Goal: Navigation & Orientation: Find specific page/section

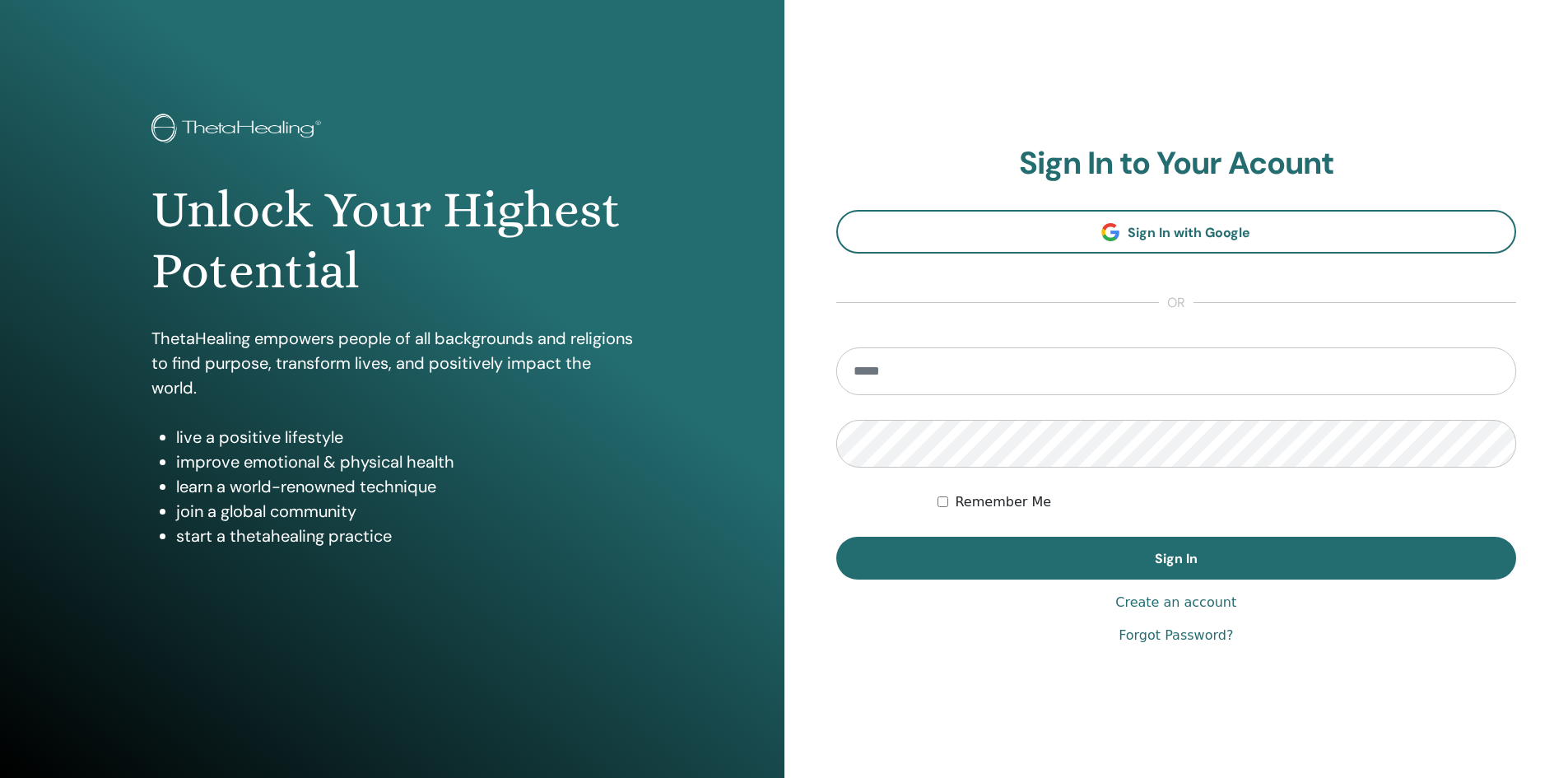
type input "**********"
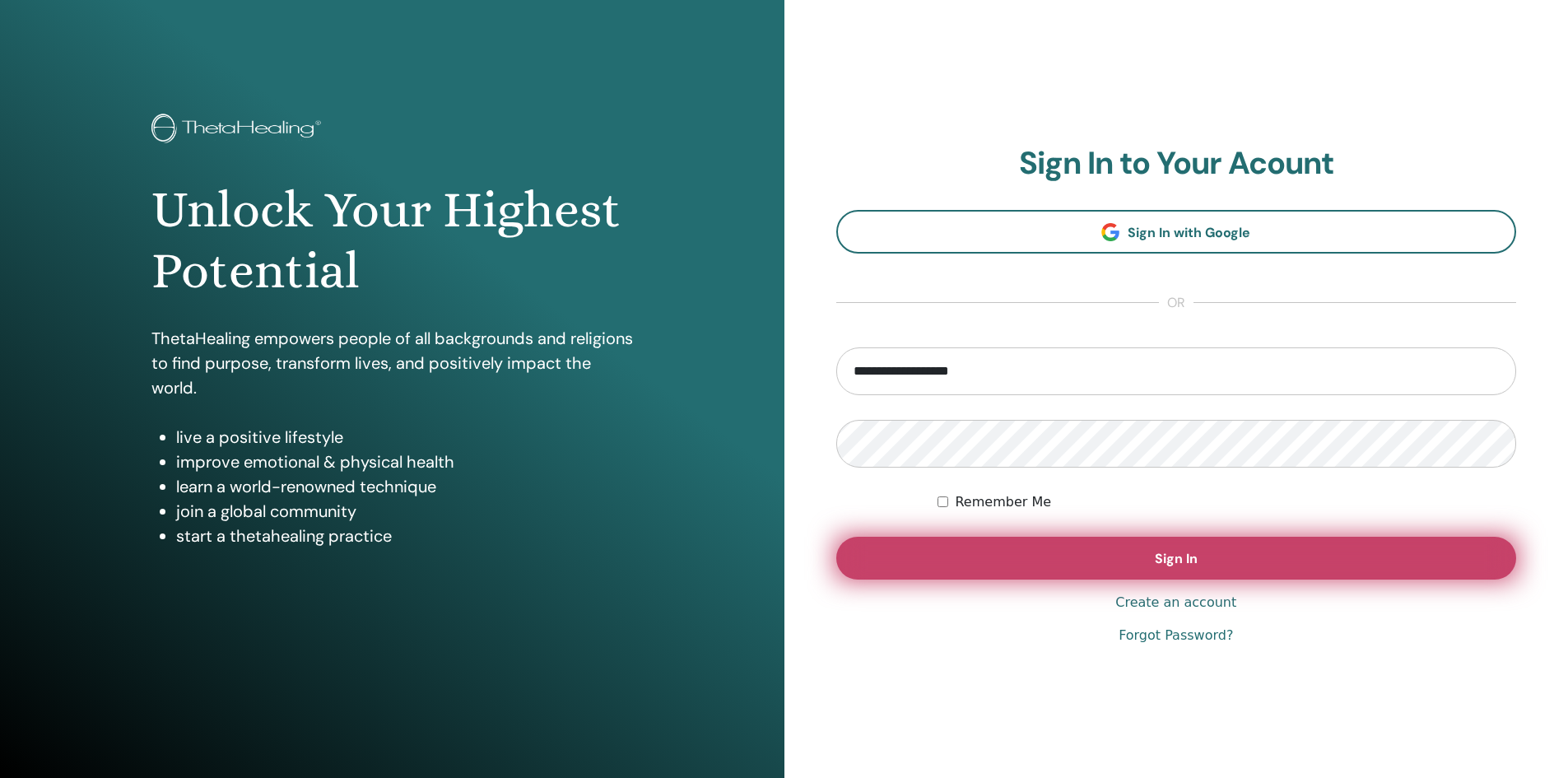
click at [1173, 557] on span "Sign In" at bounding box center [1177, 559] width 43 height 17
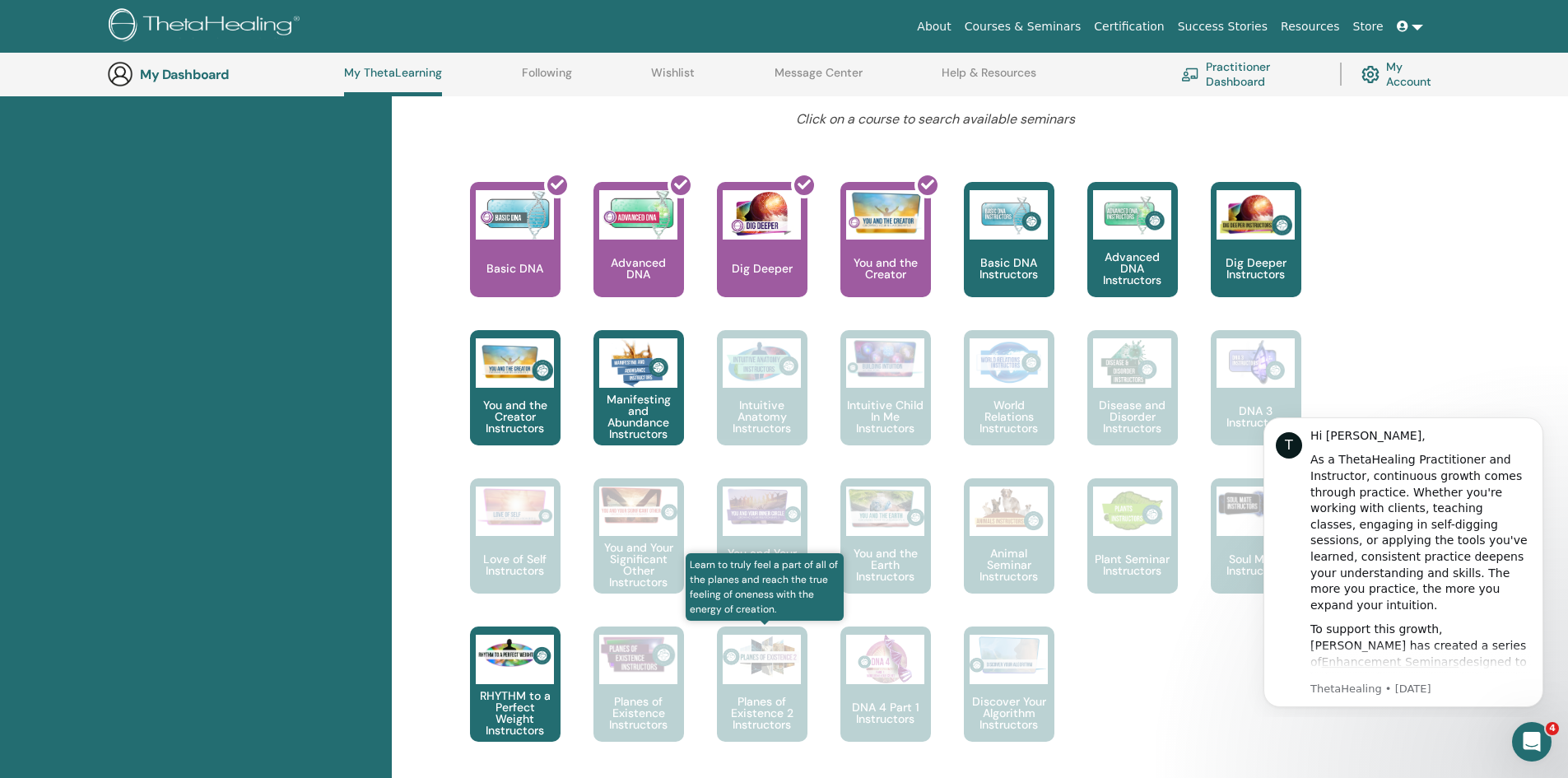
scroll to position [703, 0]
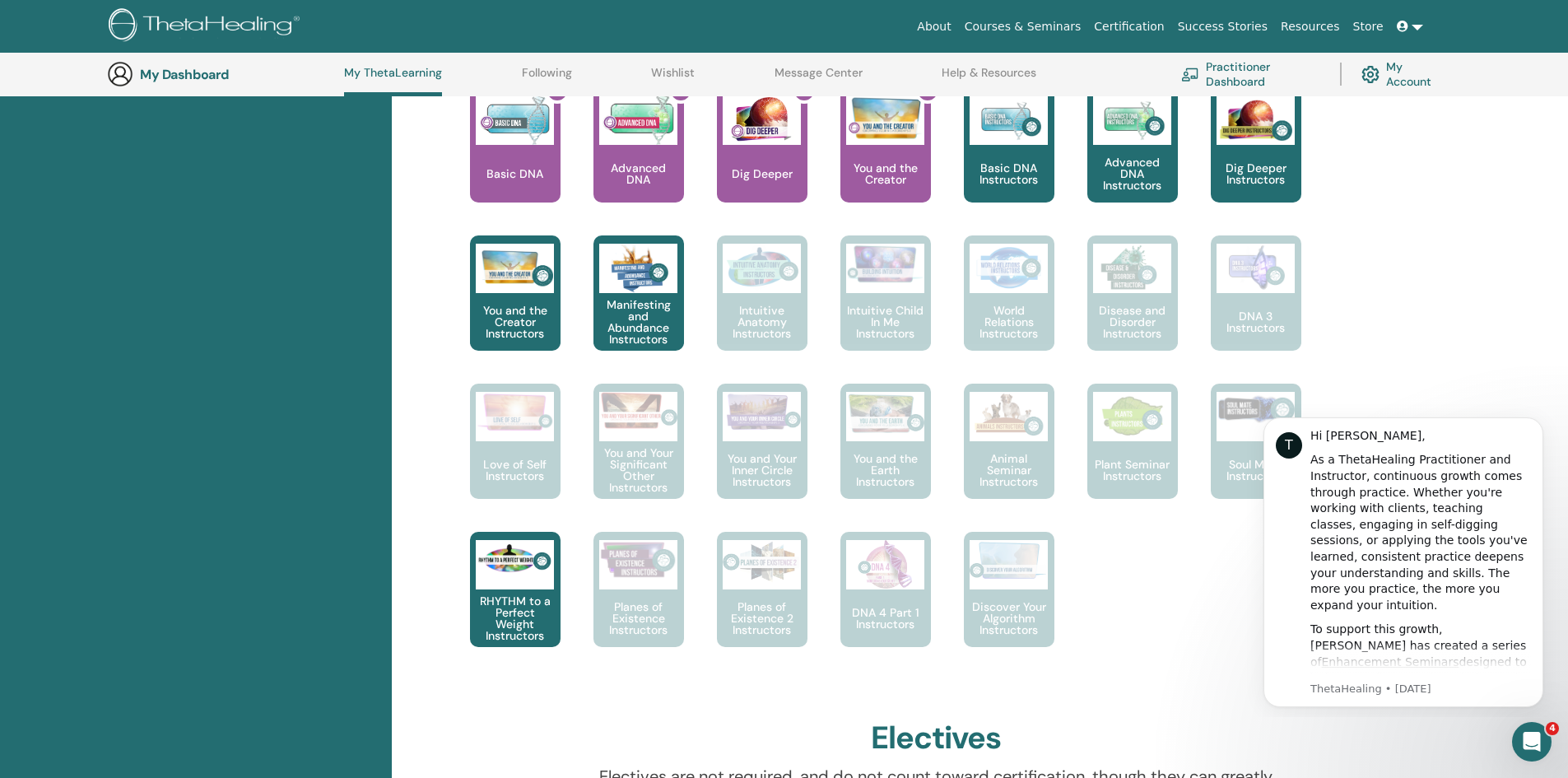
click at [1424, 289] on div "Hello, Rosi Your journey starts here; welcome to ThetaLearning HQ. Learn the wo…" at bounding box center [936, 352] width 988 height 1660
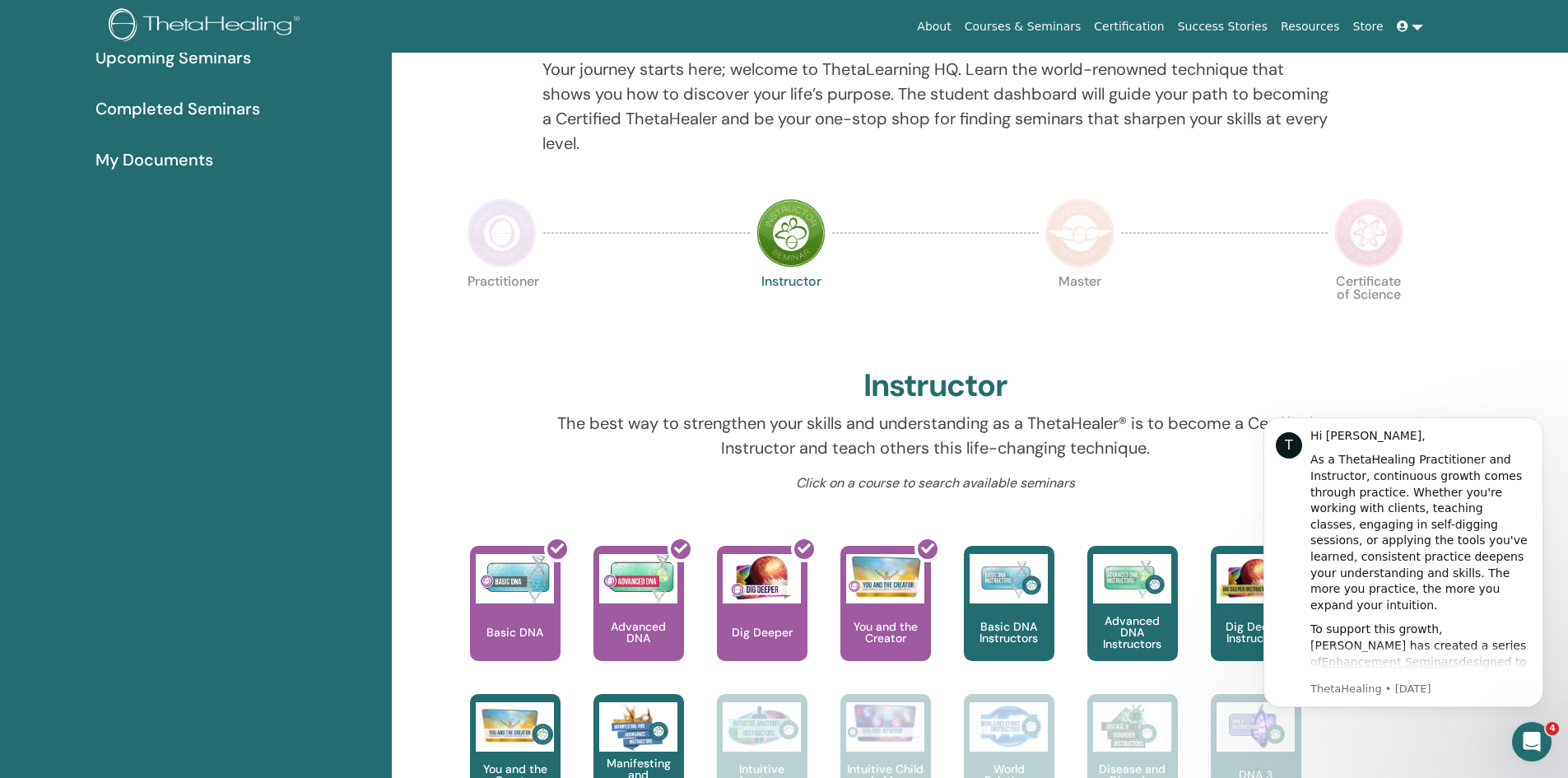
scroll to position [0, 0]
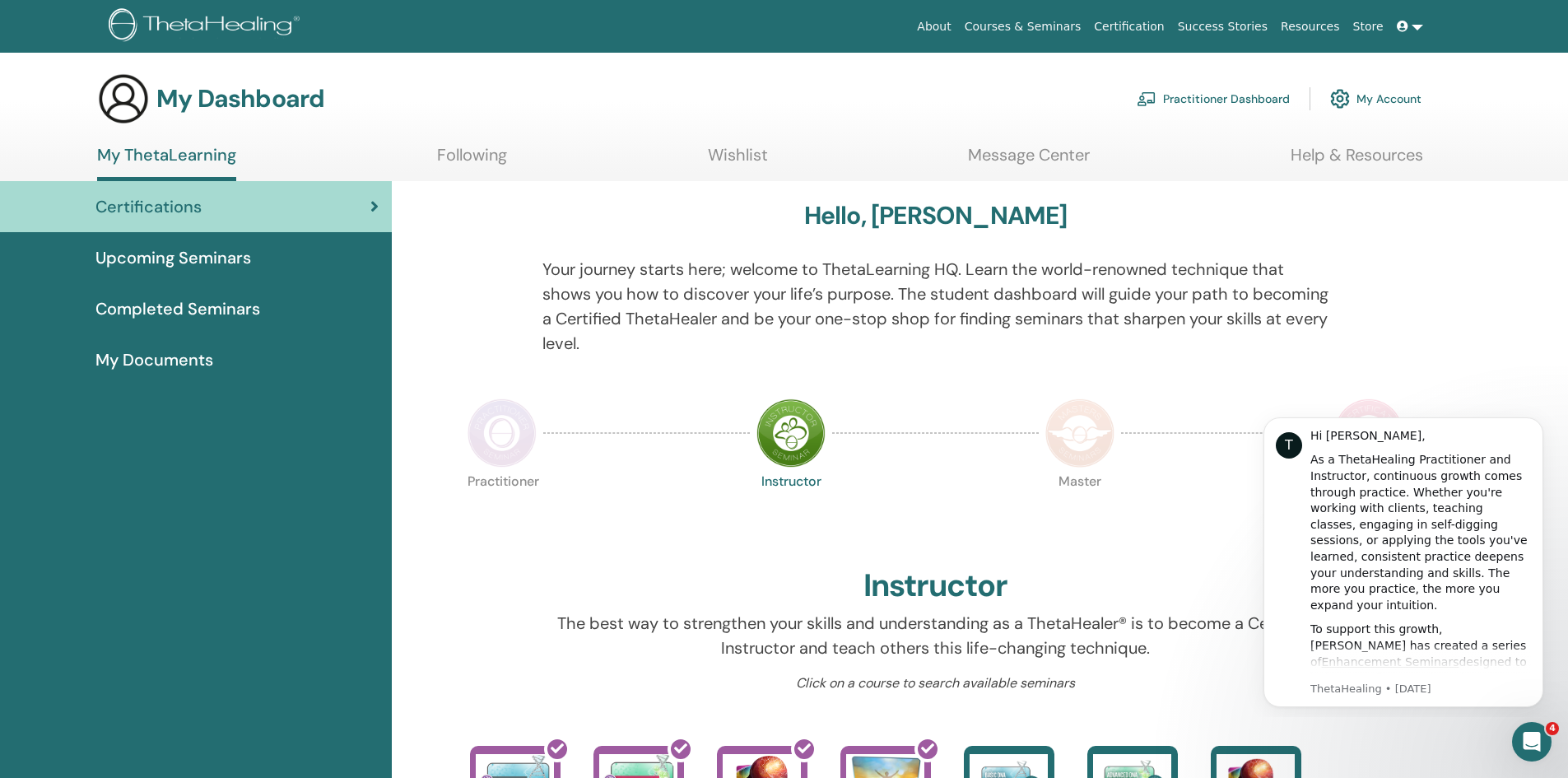
click at [212, 210] on div "Certifications" at bounding box center [195, 206] width 365 height 25
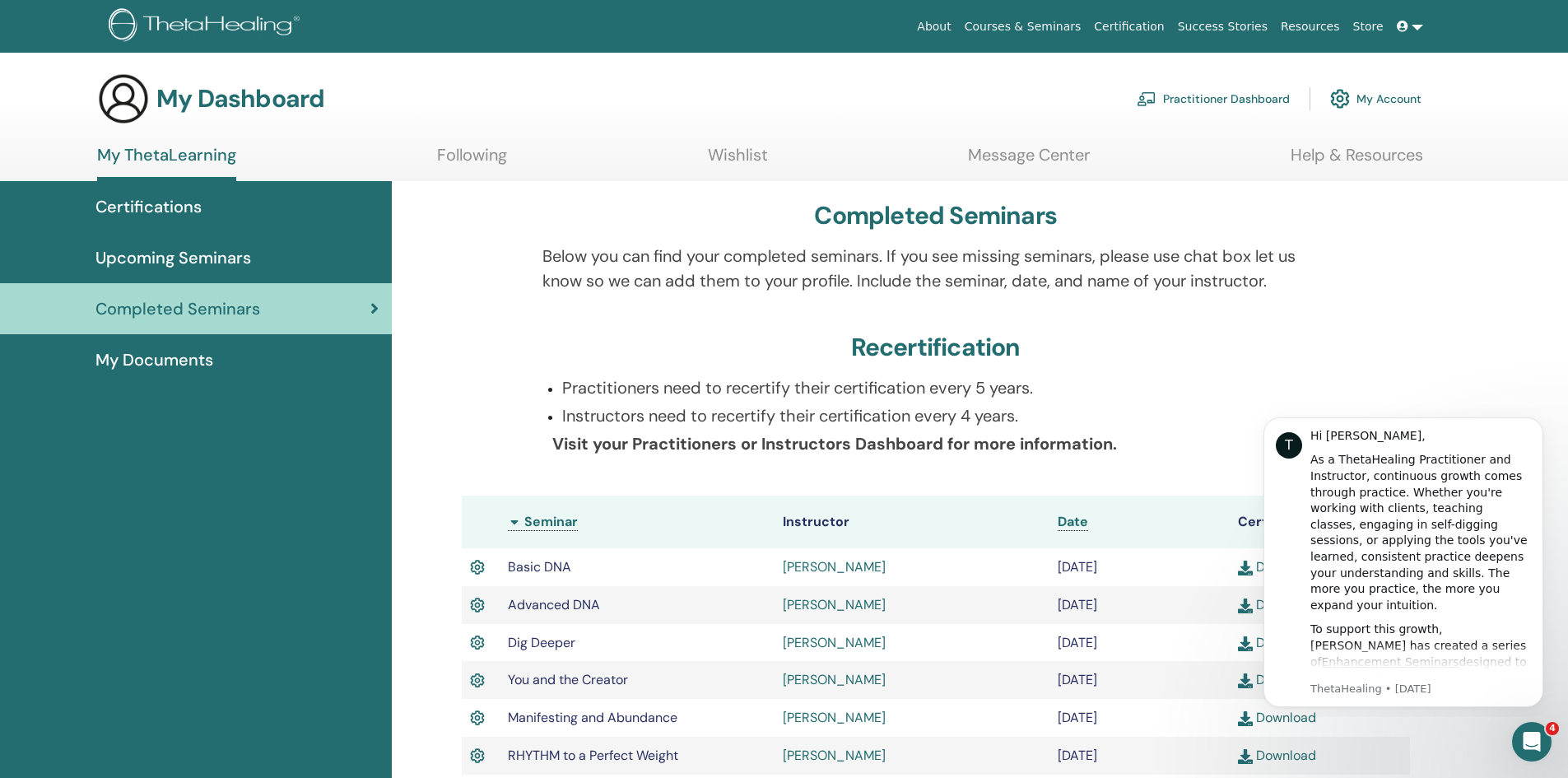
click at [230, 357] on div "My Documents" at bounding box center [195, 359] width 365 height 25
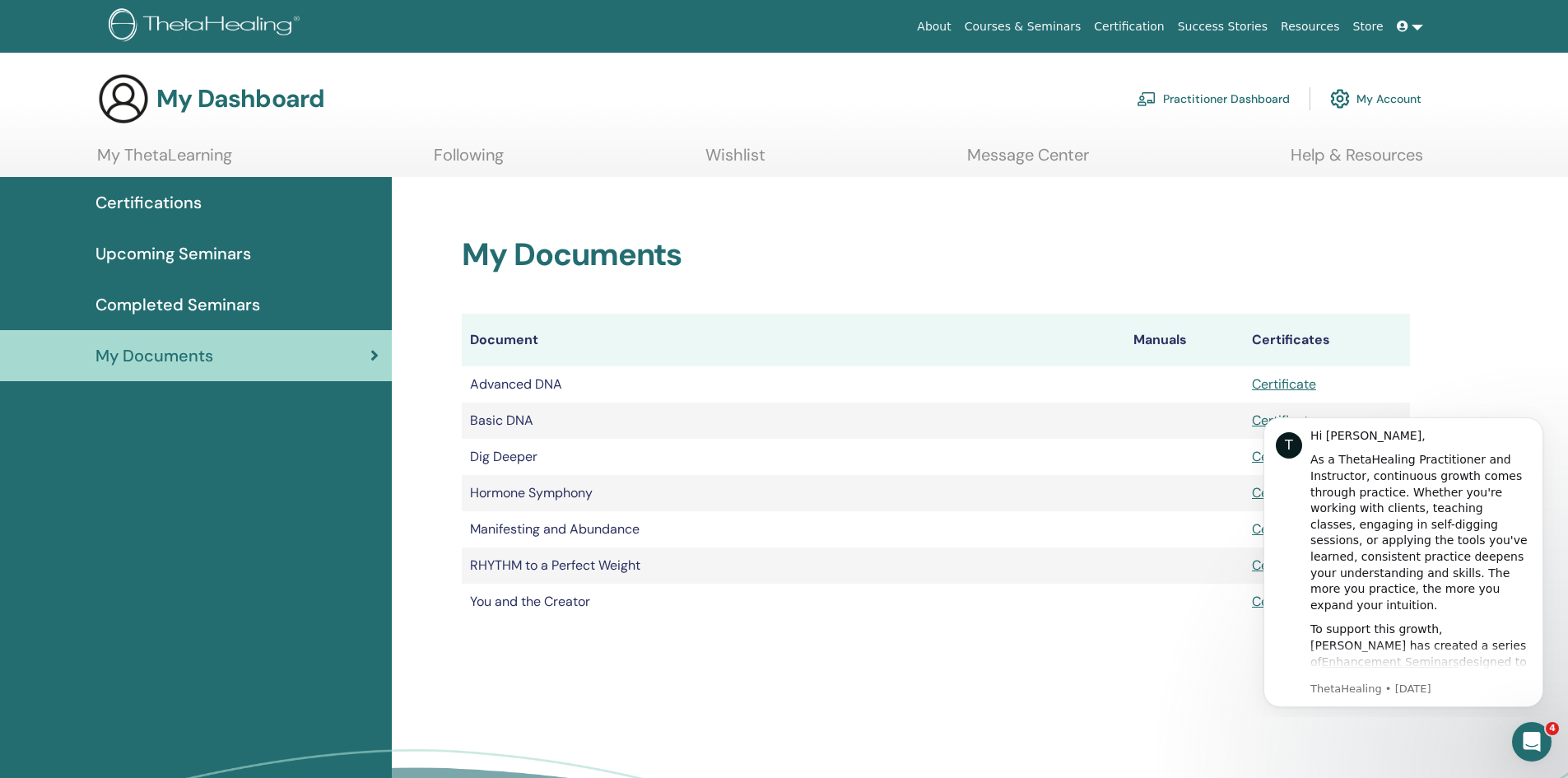
click at [235, 297] on span "Completed Seminars" at bounding box center [178, 304] width 164 height 25
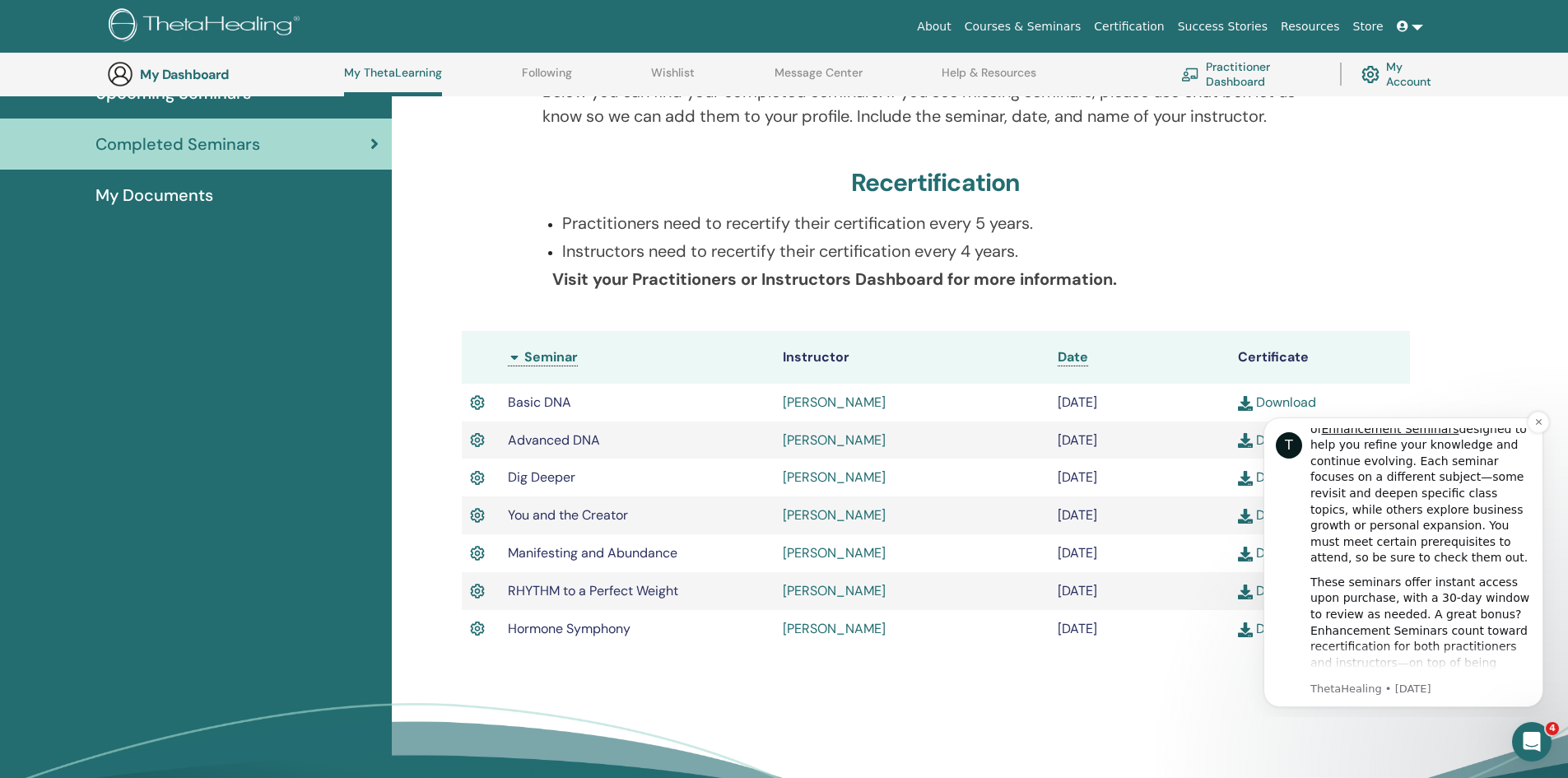
scroll to position [247, 0]
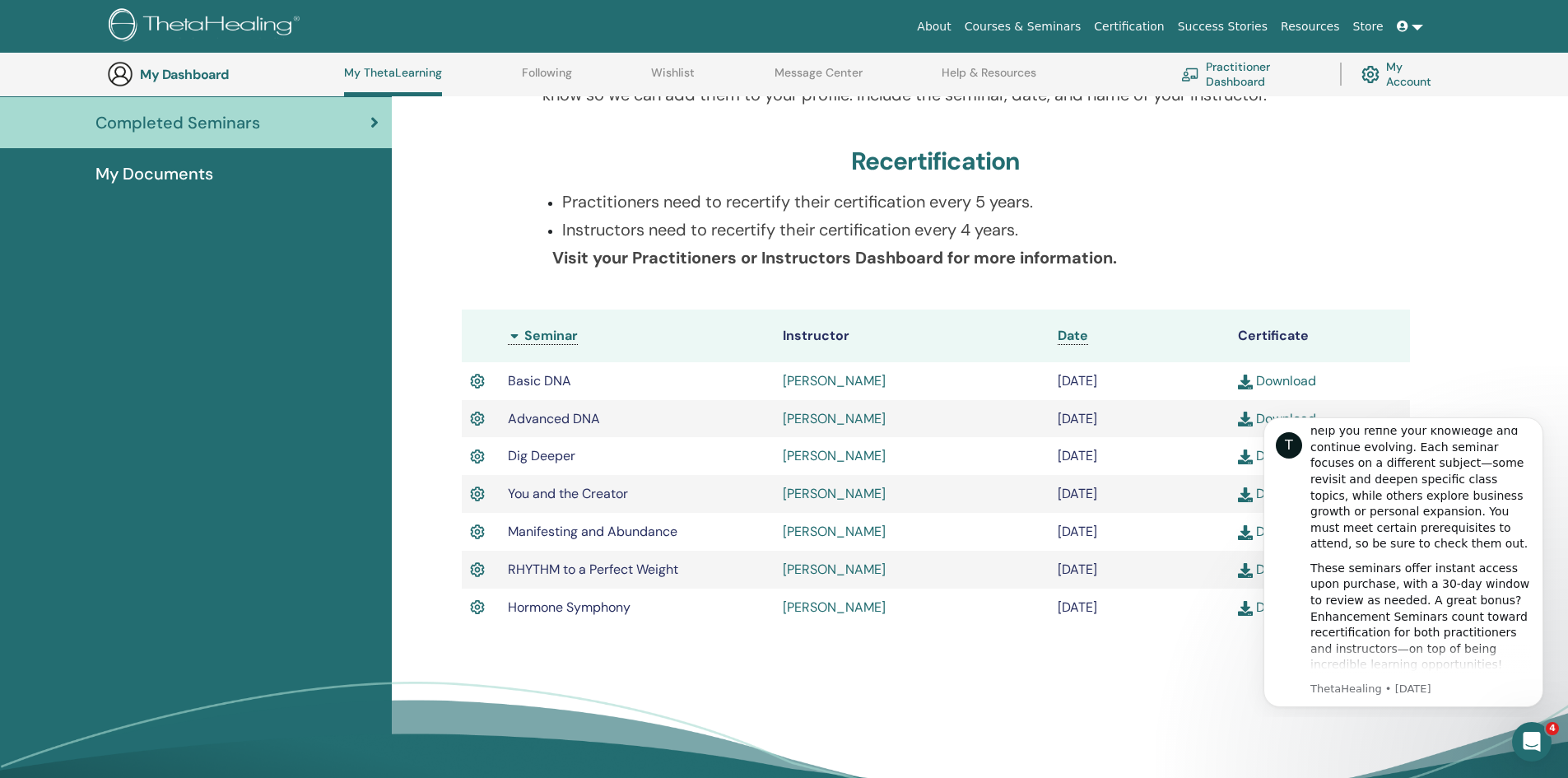
scroll to position [208, 0]
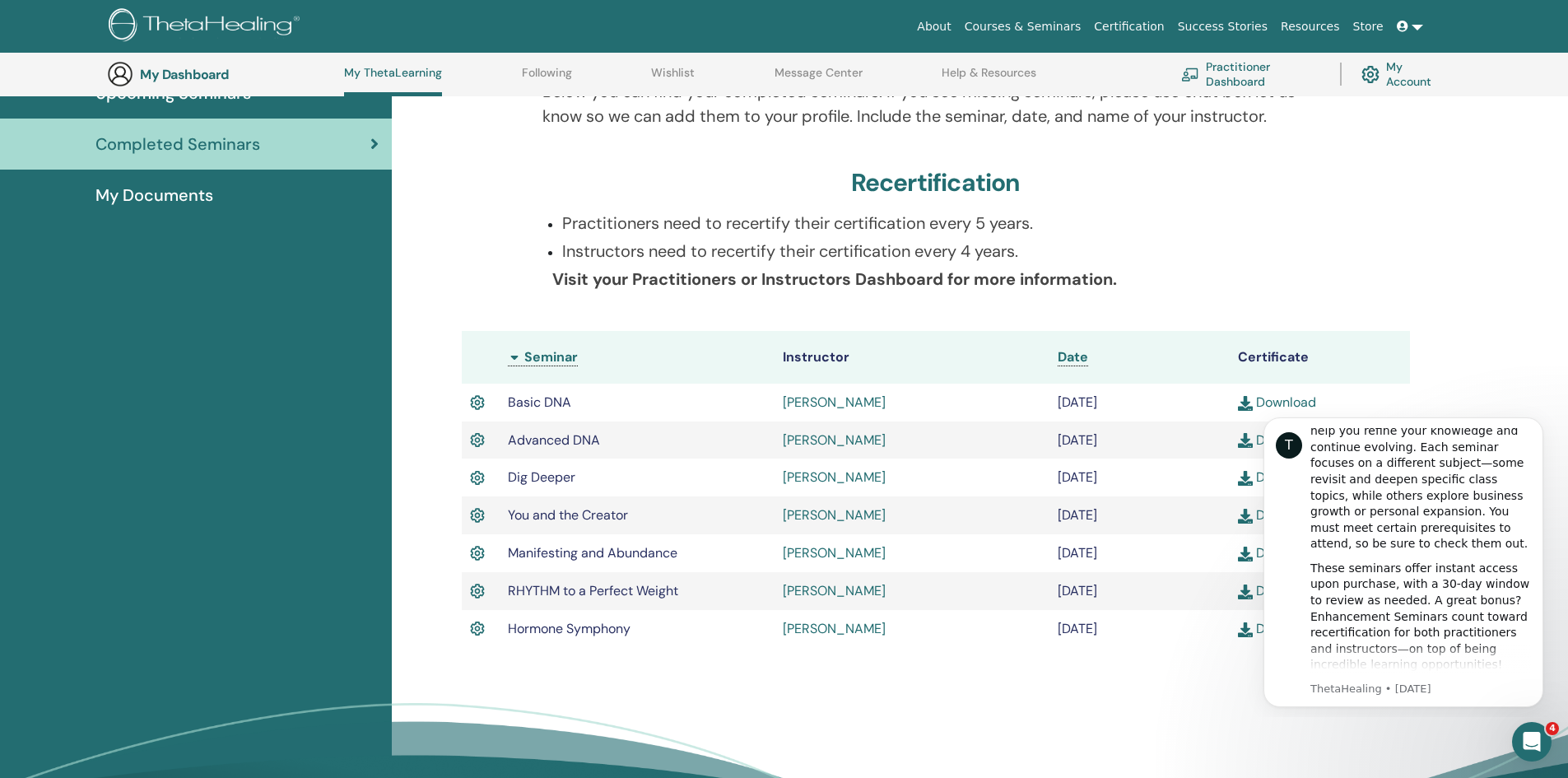
click at [832, 549] on link "[PERSON_NAME]" at bounding box center [834, 553] width 103 height 17
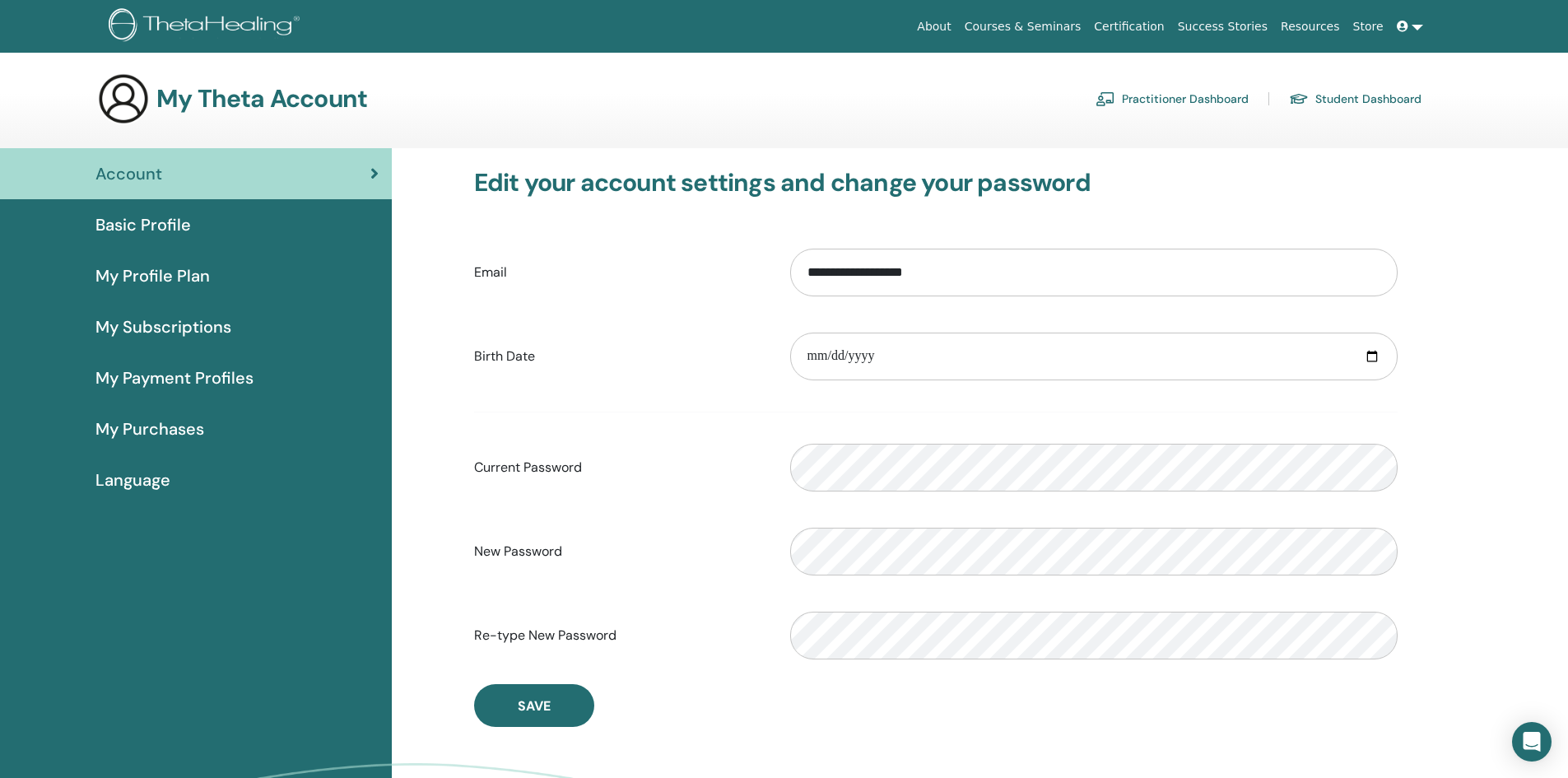
click at [192, 281] on span "My Profile Plan" at bounding box center [153, 276] width 115 height 25
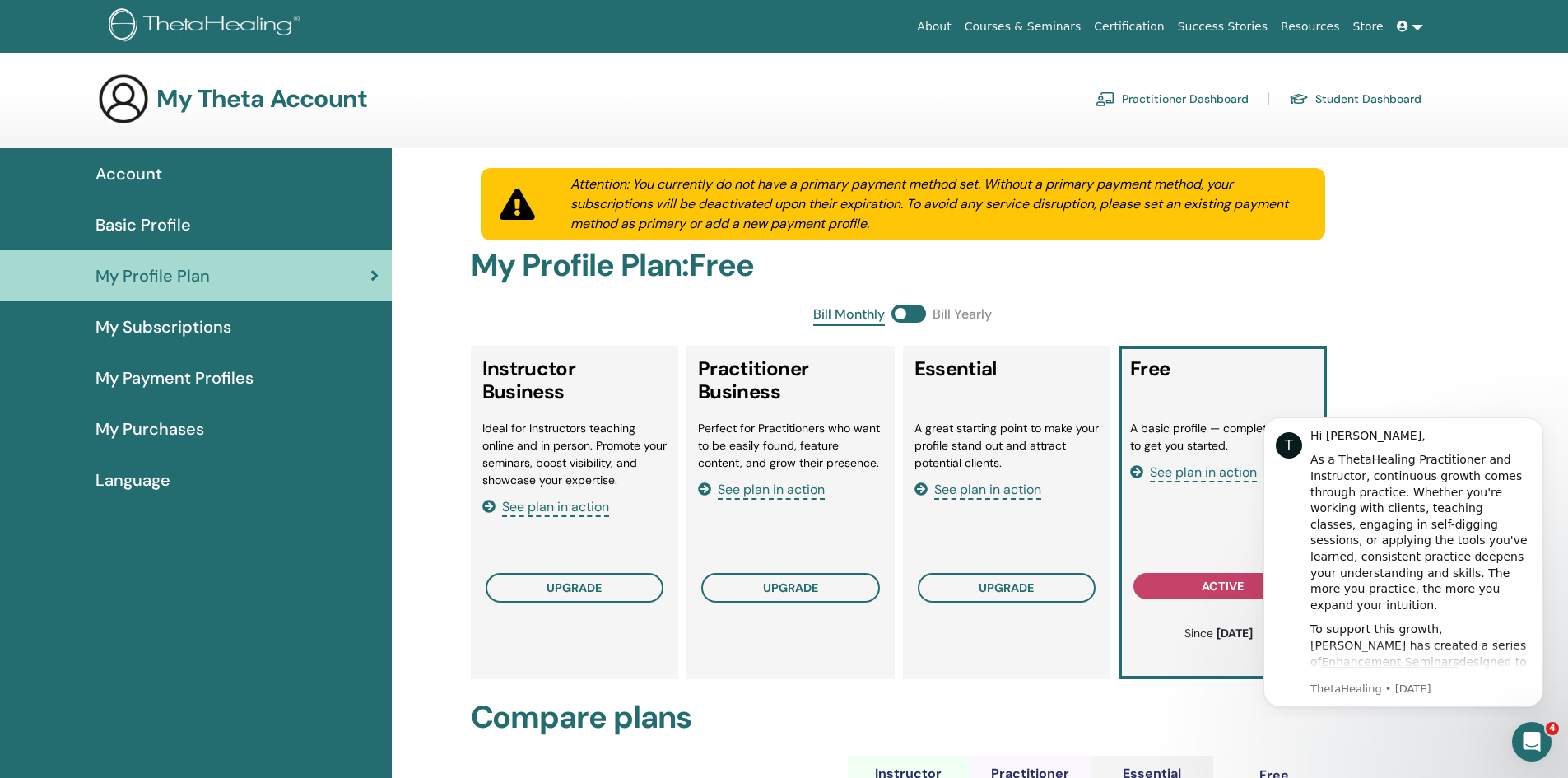
click at [1533, 422] on button "Dismiss notification" at bounding box center [1538, 422] width 21 height 21
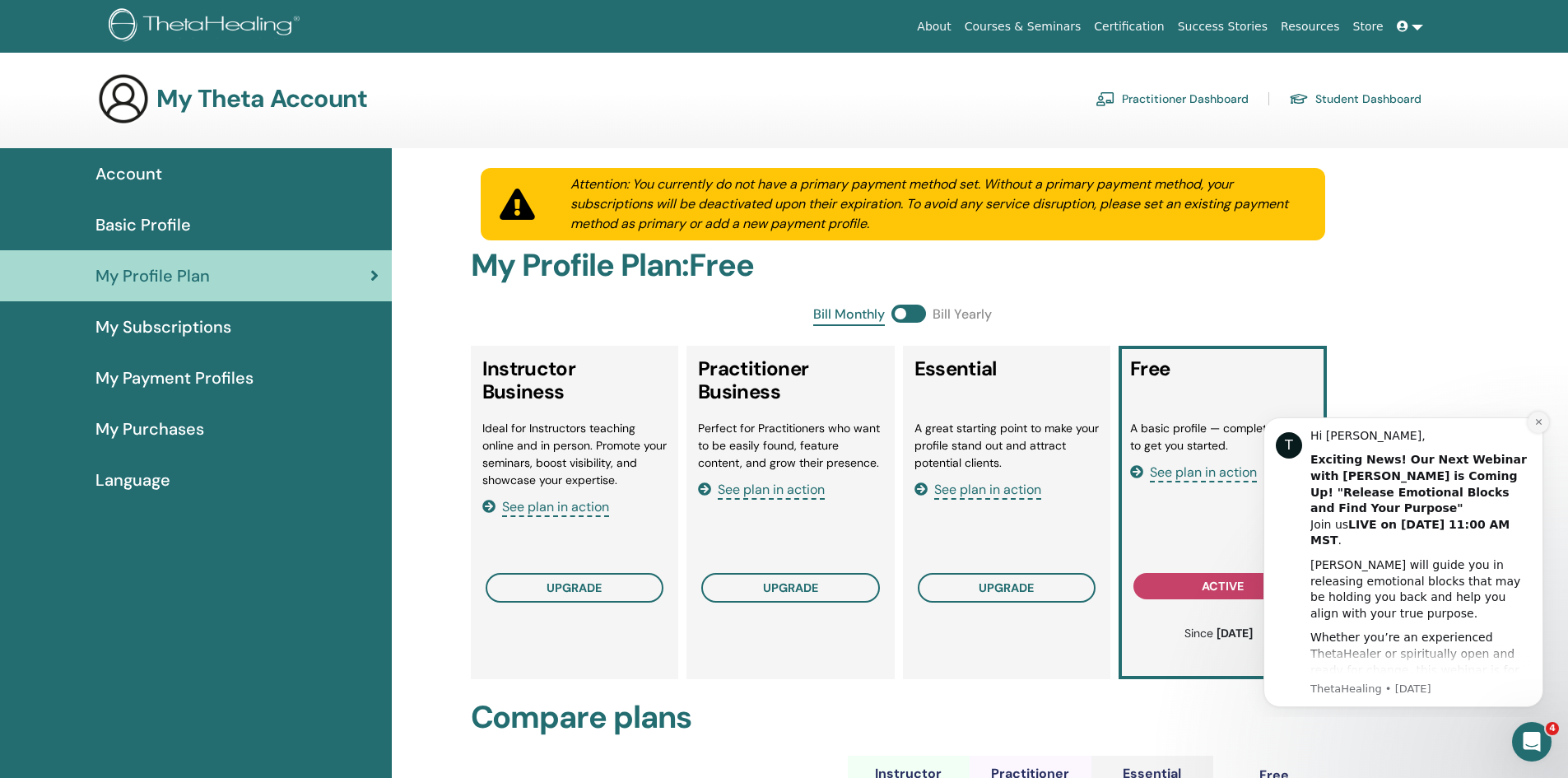
click at [1533, 419] on button "Dismiss notification" at bounding box center [1538, 422] width 21 height 21
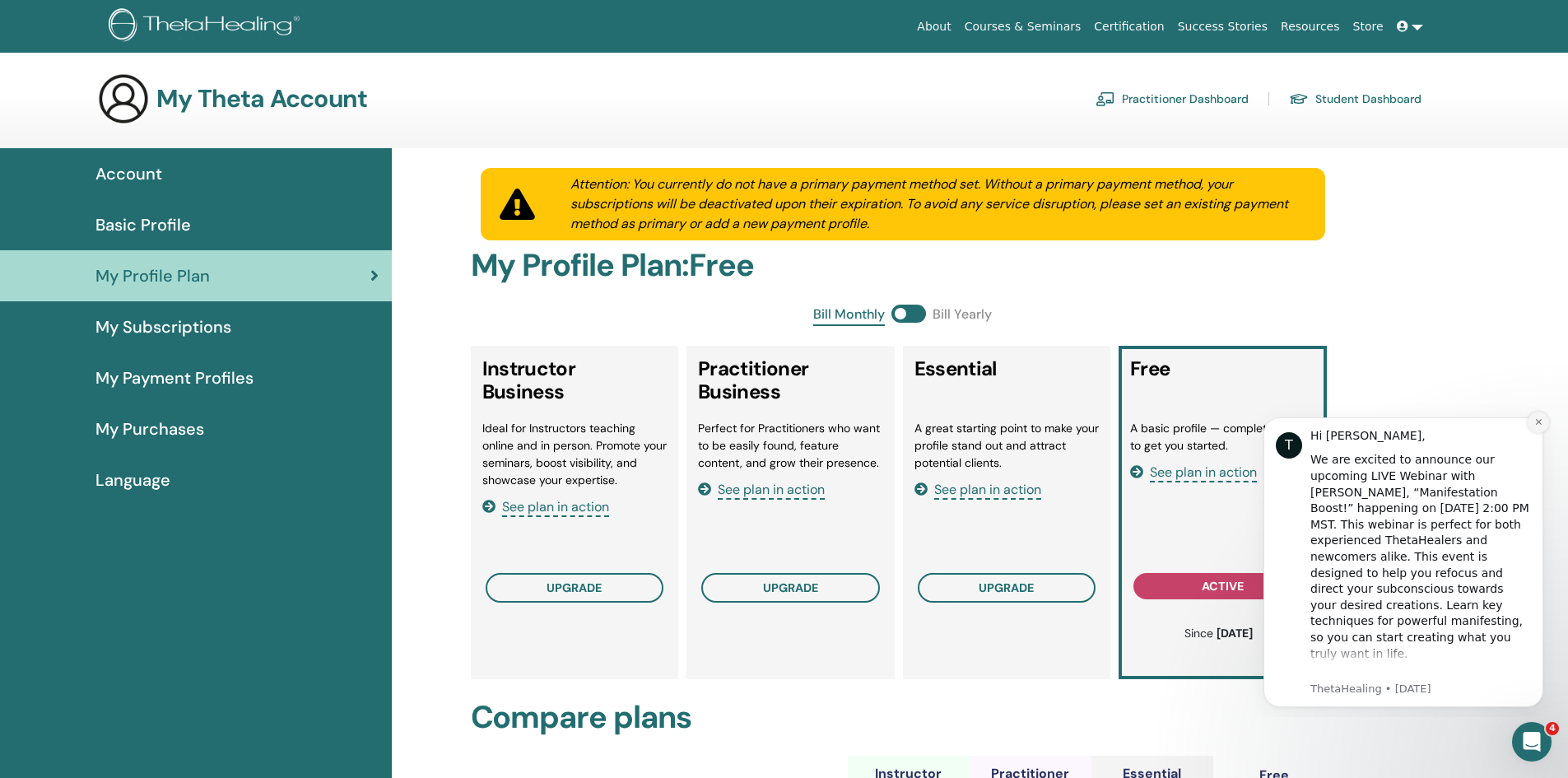
click at [1537, 424] on icon "Dismiss notification" at bounding box center [1539, 422] width 9 height 9
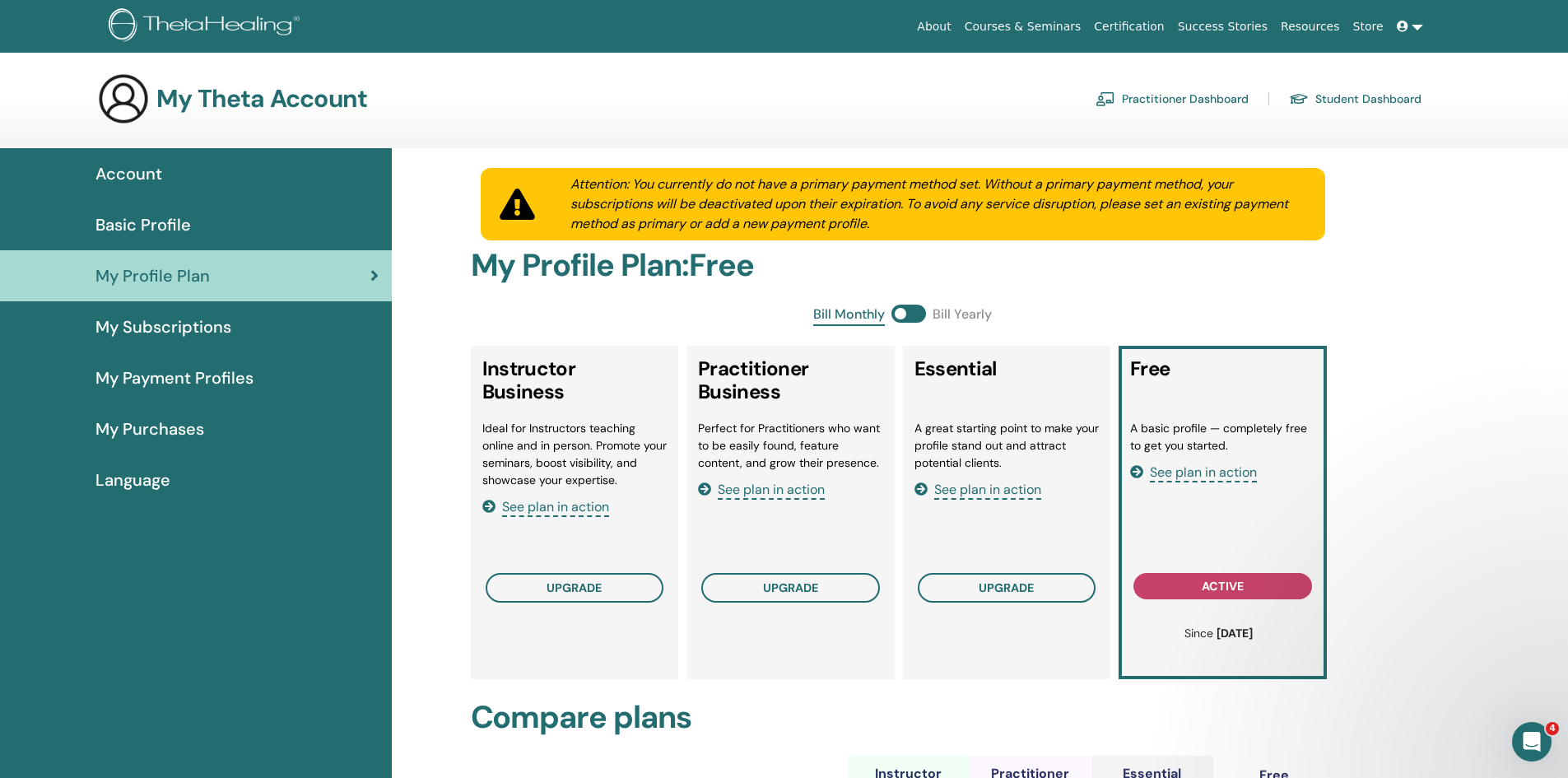
click at [1239, 473] on span "See plan in action" at bounding box center [1203, 473] width 107 height 19
click at [795, 494] on span "See plan in action" at bounding box center [771, 490] width 107 height 19
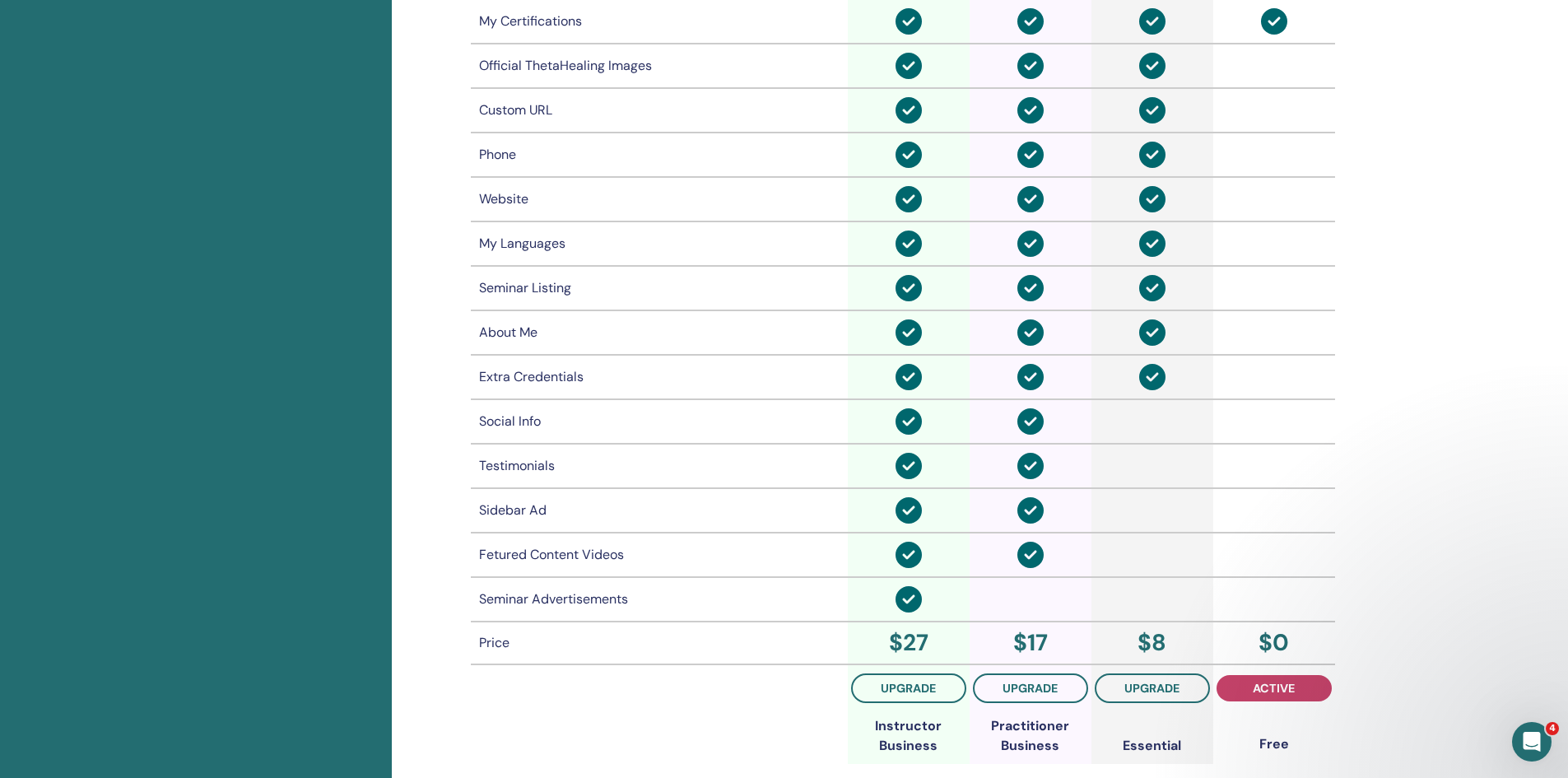
scroll to position [1107, 0]
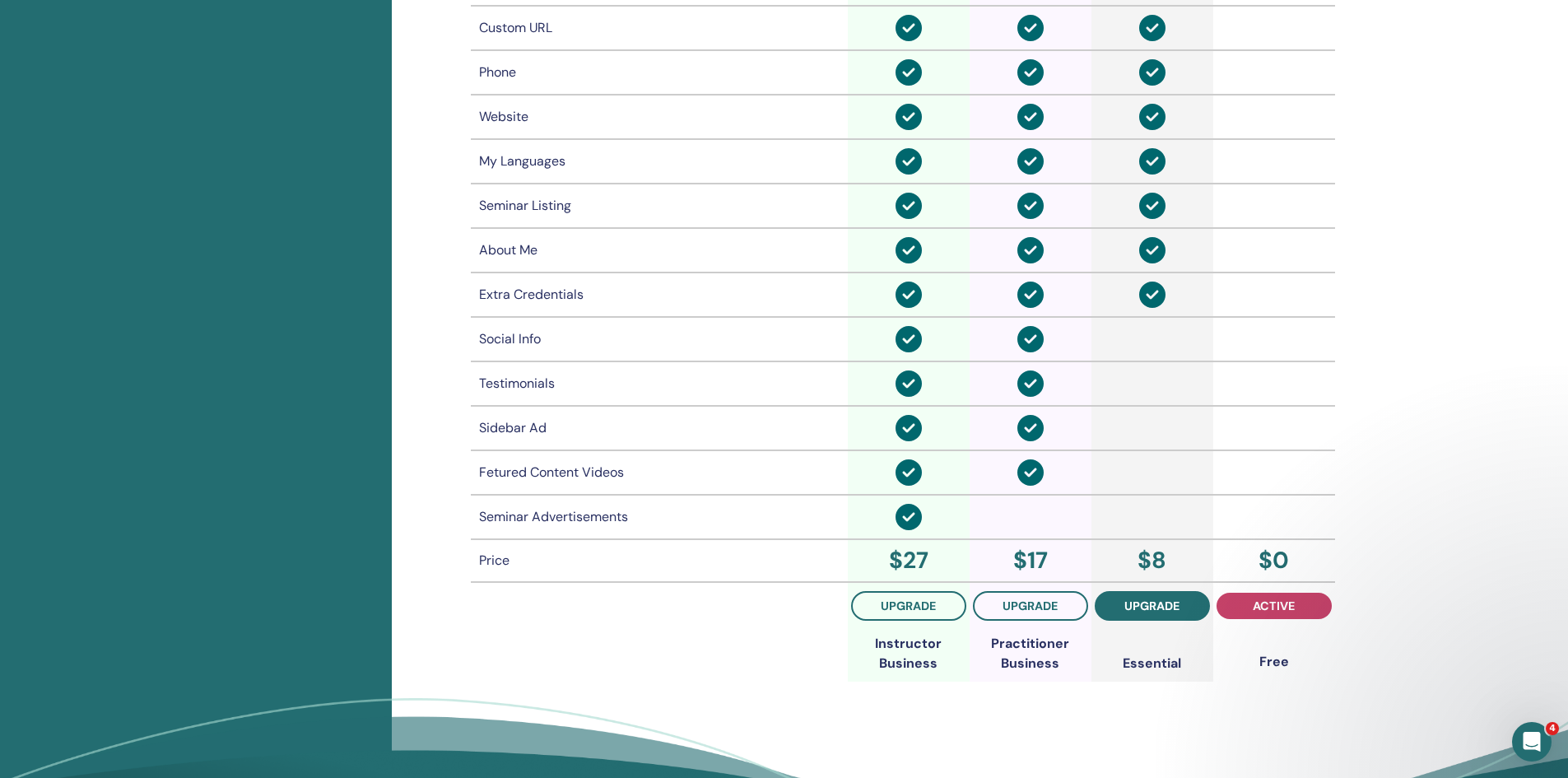
click at [1148, 605] on span "upgrade" at bounding box center [1152, 605] width 55 height 13
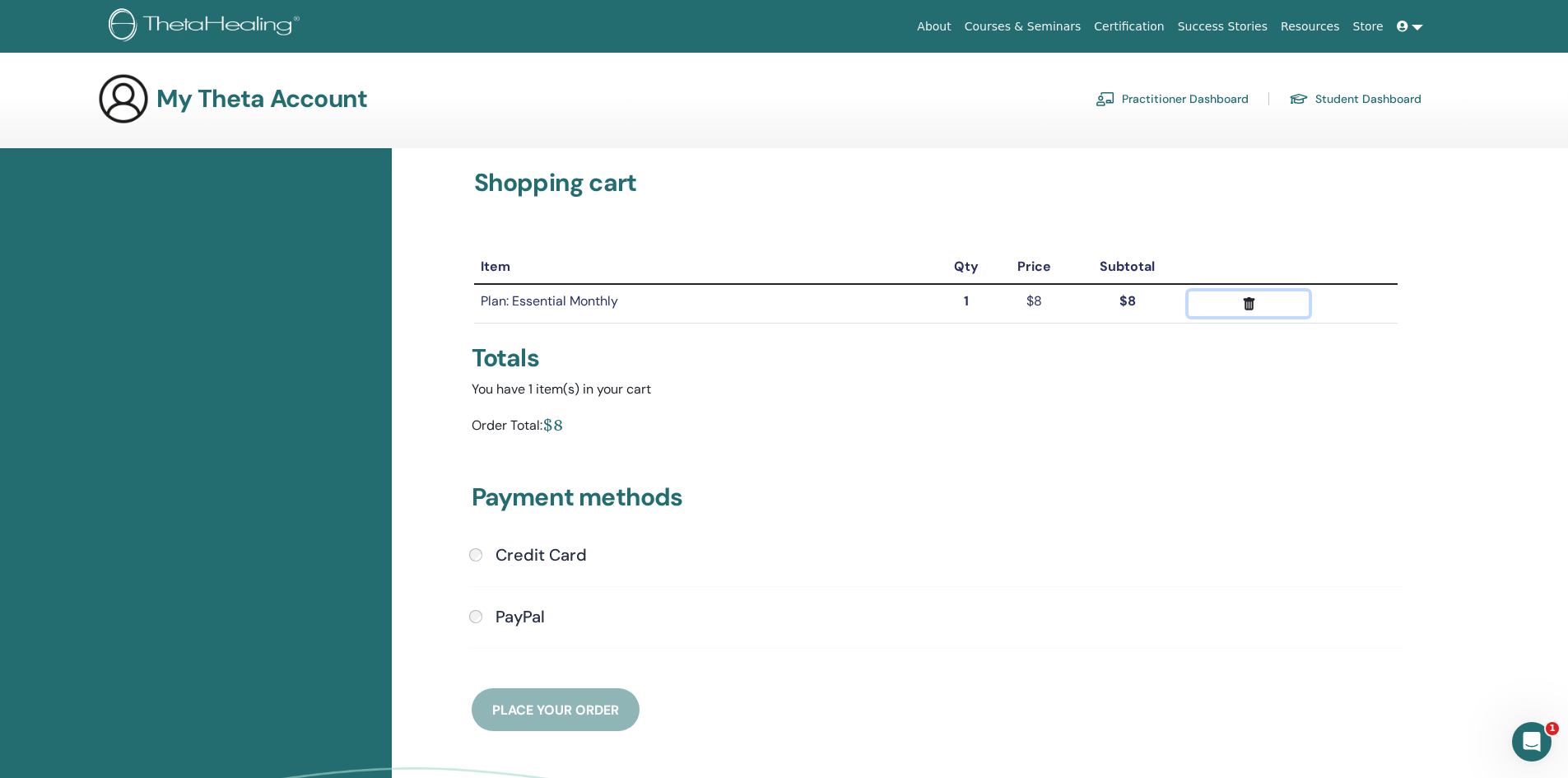
click at [1252, 307] on icon "submit" at bounding box center [1250, 304] width 17 height 17
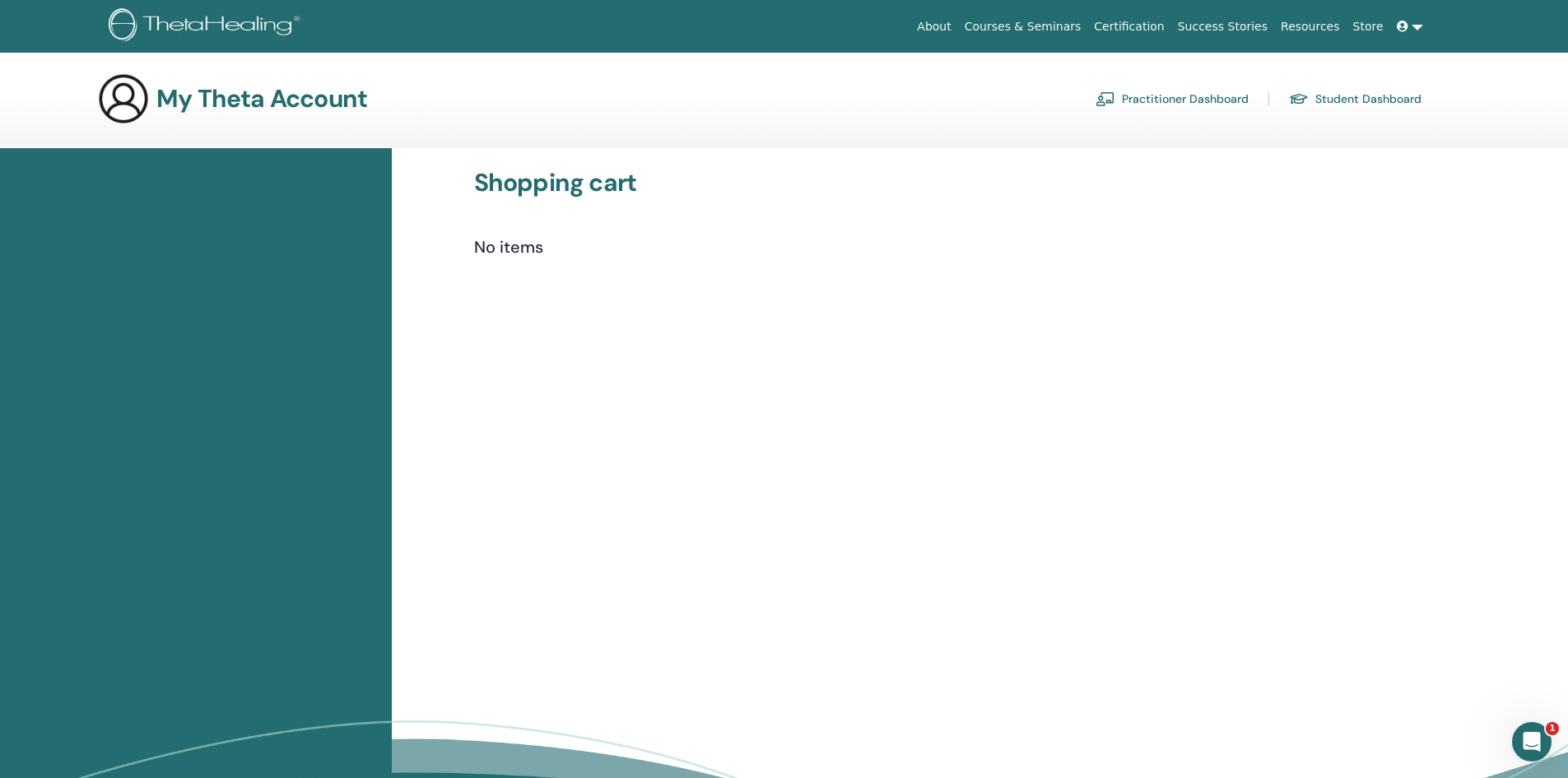
click at [1422, 27] on link at bounding box center [1411, 27] width 39 height 31
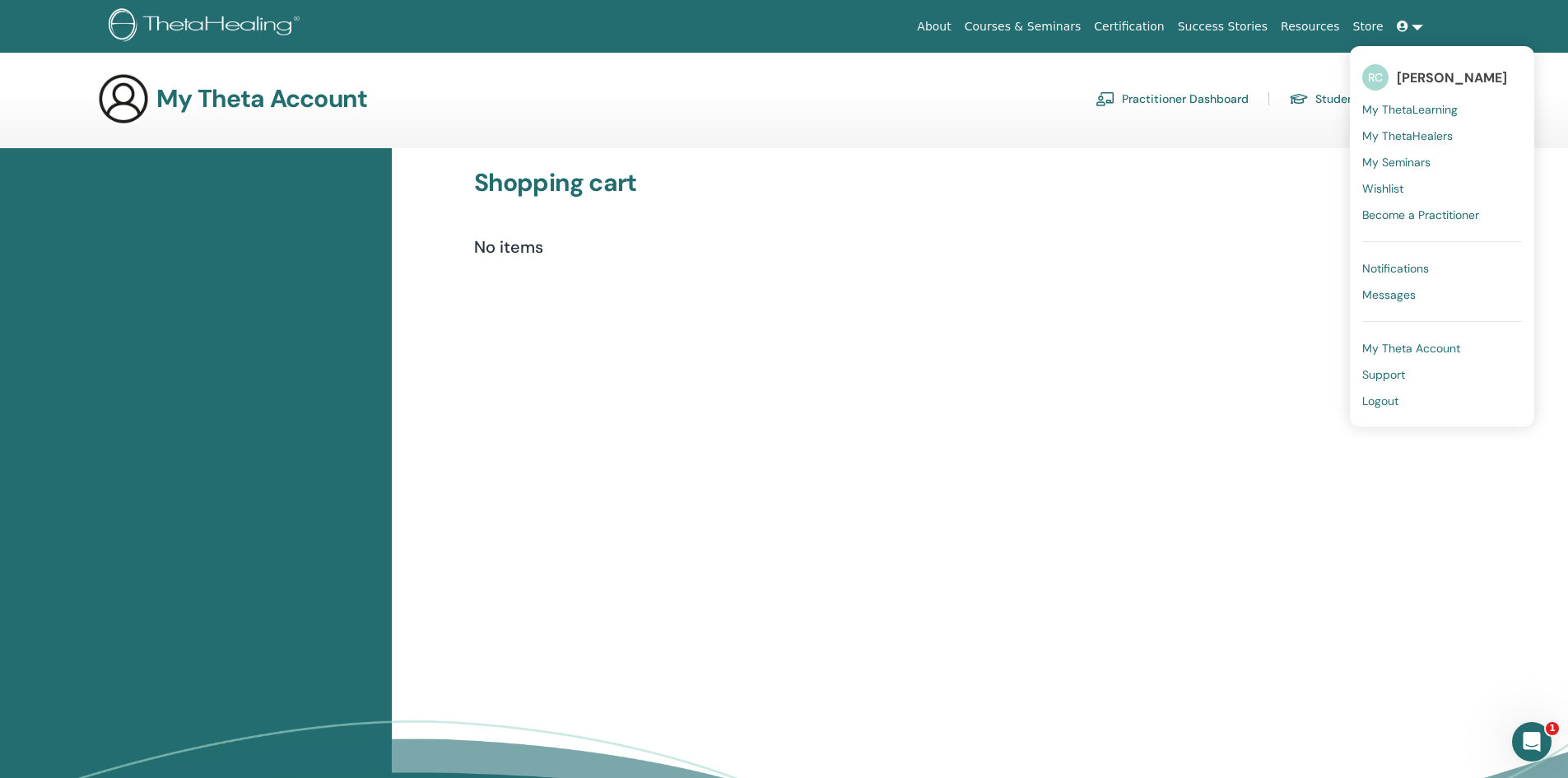
click at [1442, 113] on span "My ThetaLearning" at bounding box center [1411, 109] width 96 height 15
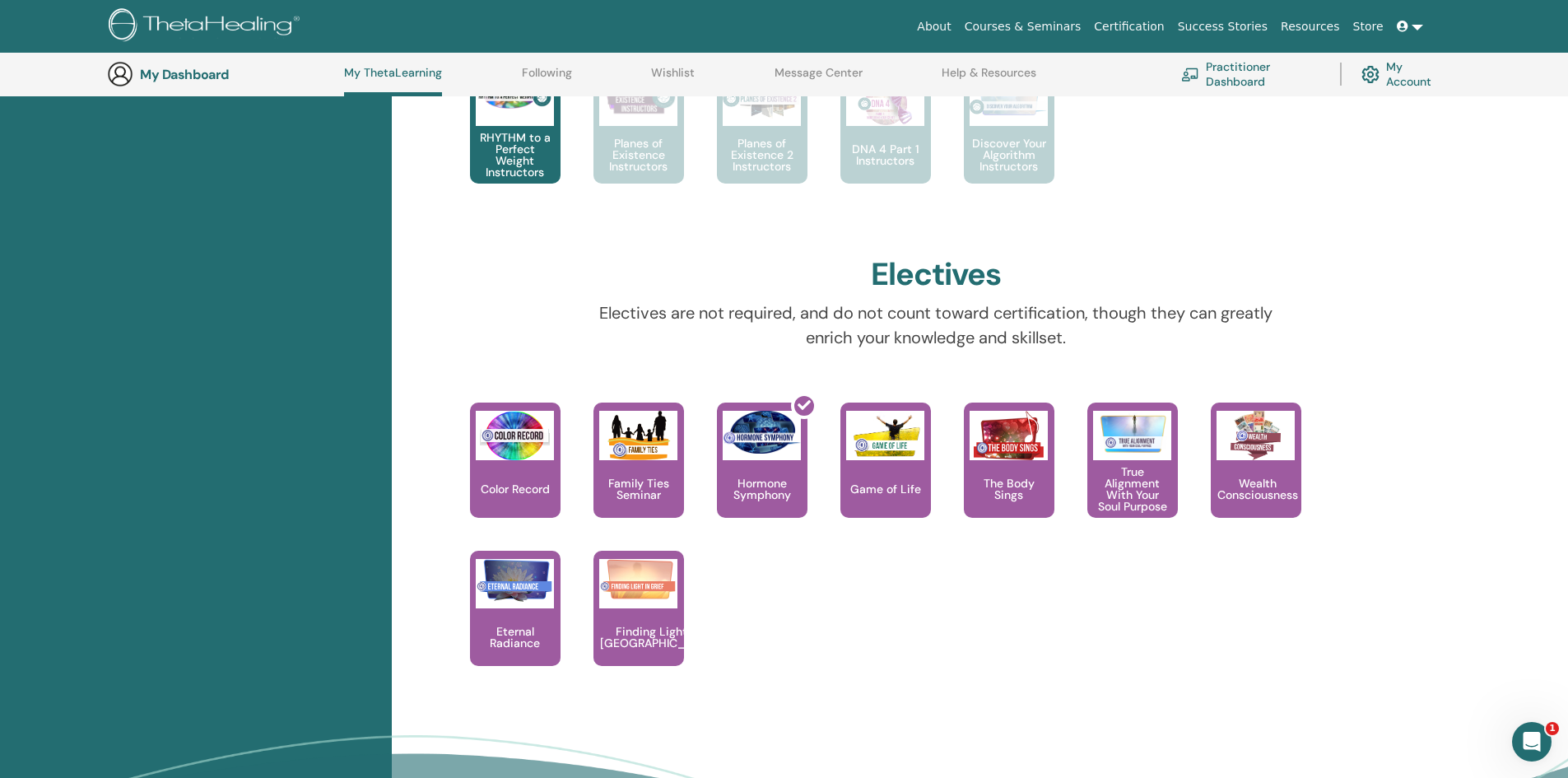
scroll to position [1197, 0]
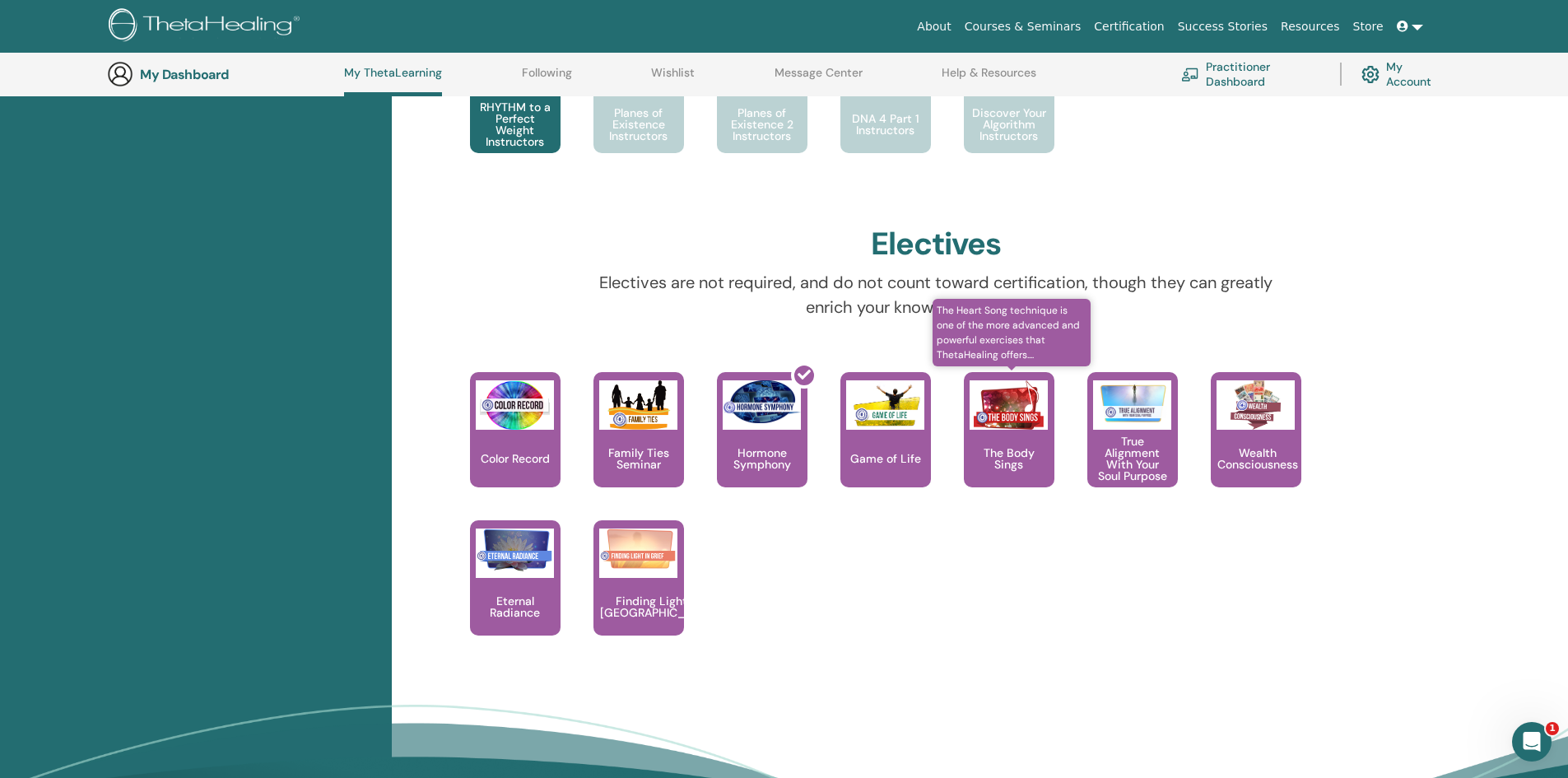
click at [1001, 465] on p "The Body Sings" at bounding box center [1009, 458] width 91 height 23
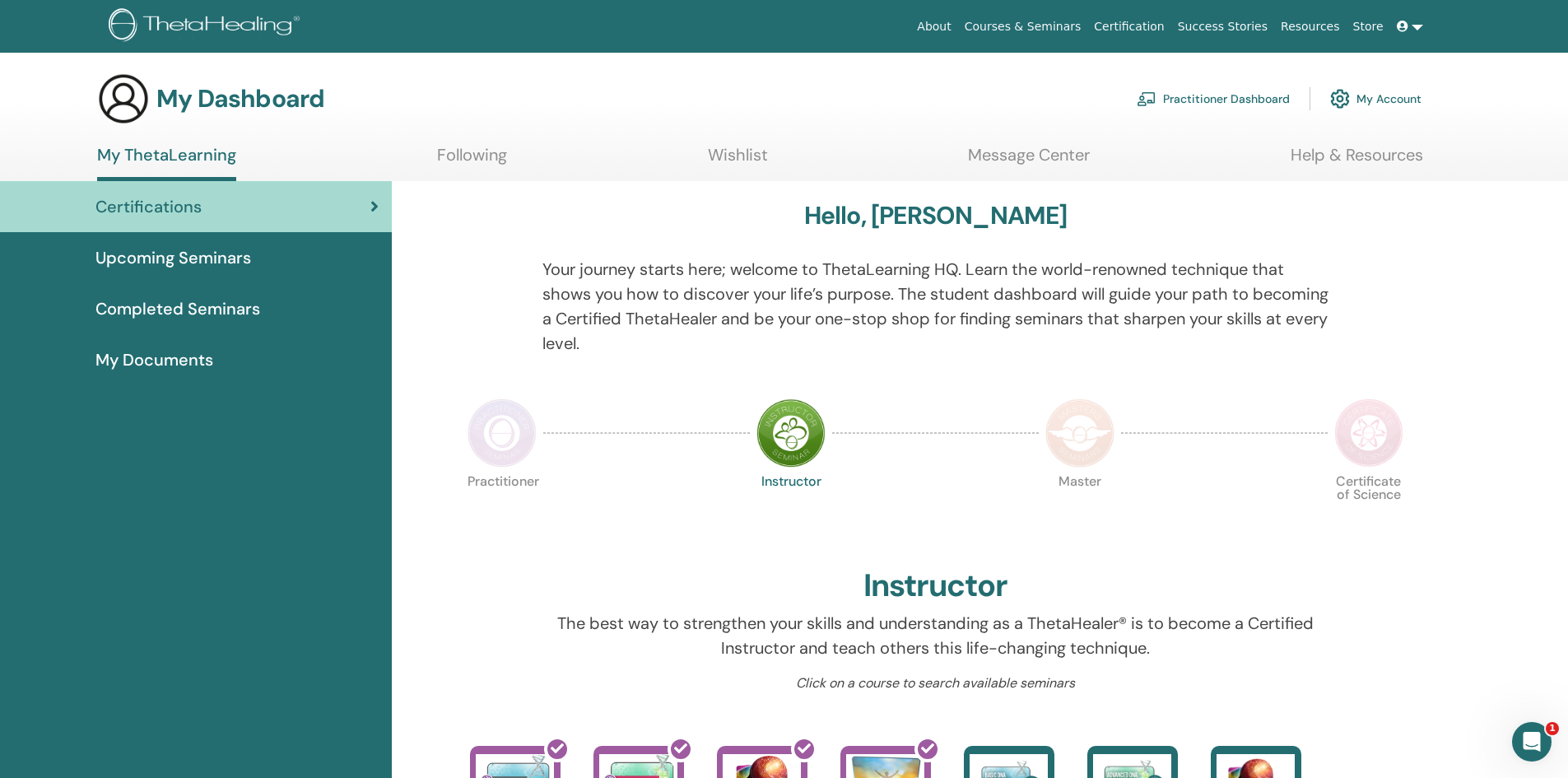
click at [1069, 31] on link "Courses & Seminars" at bounding box center [1024, 27] width 130 height 31
